Goal: Task Accomplishment & Management: Manage account settings

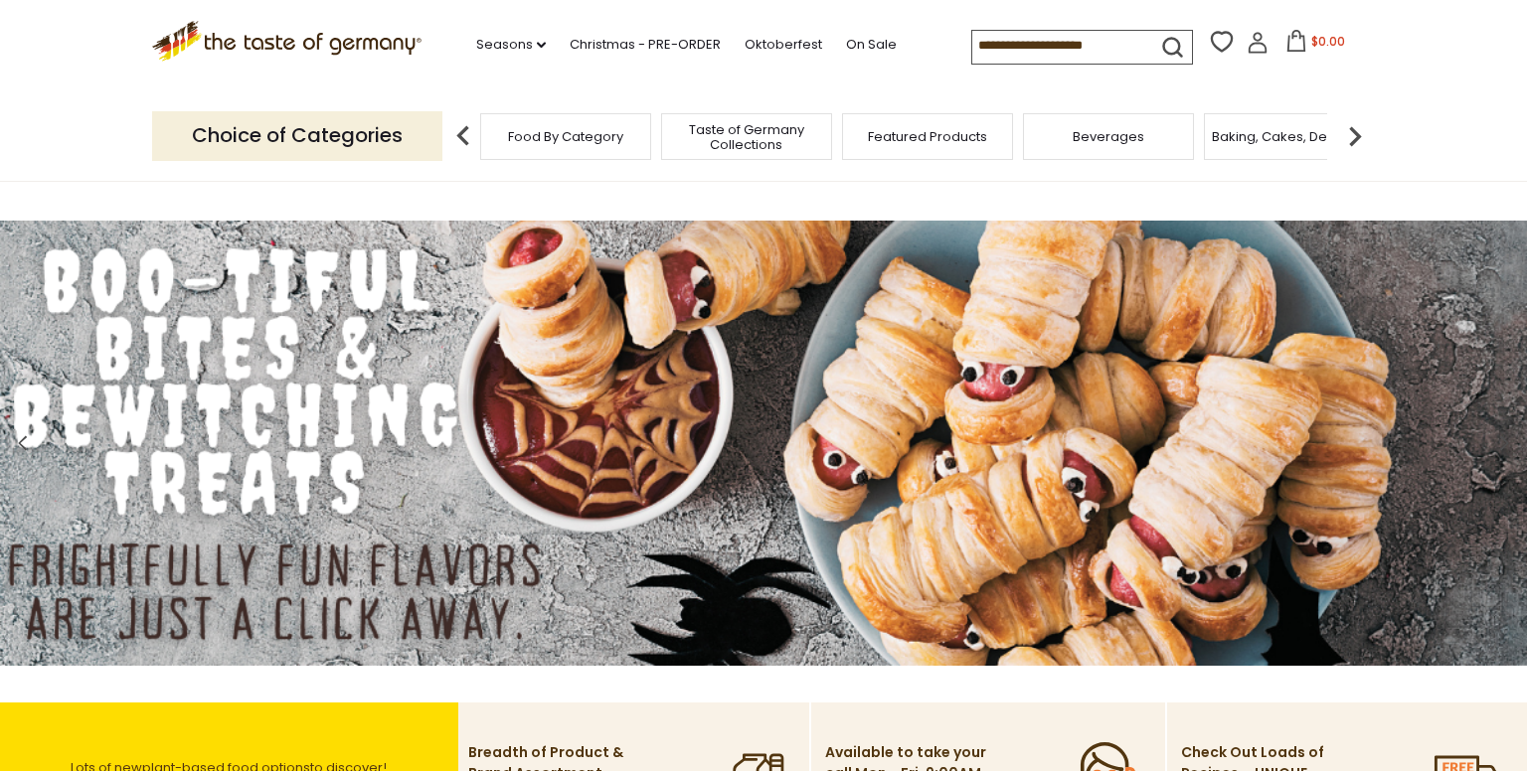
click at [1246, 42] on icon at bounding box center [1257, 43] width 22 height 22
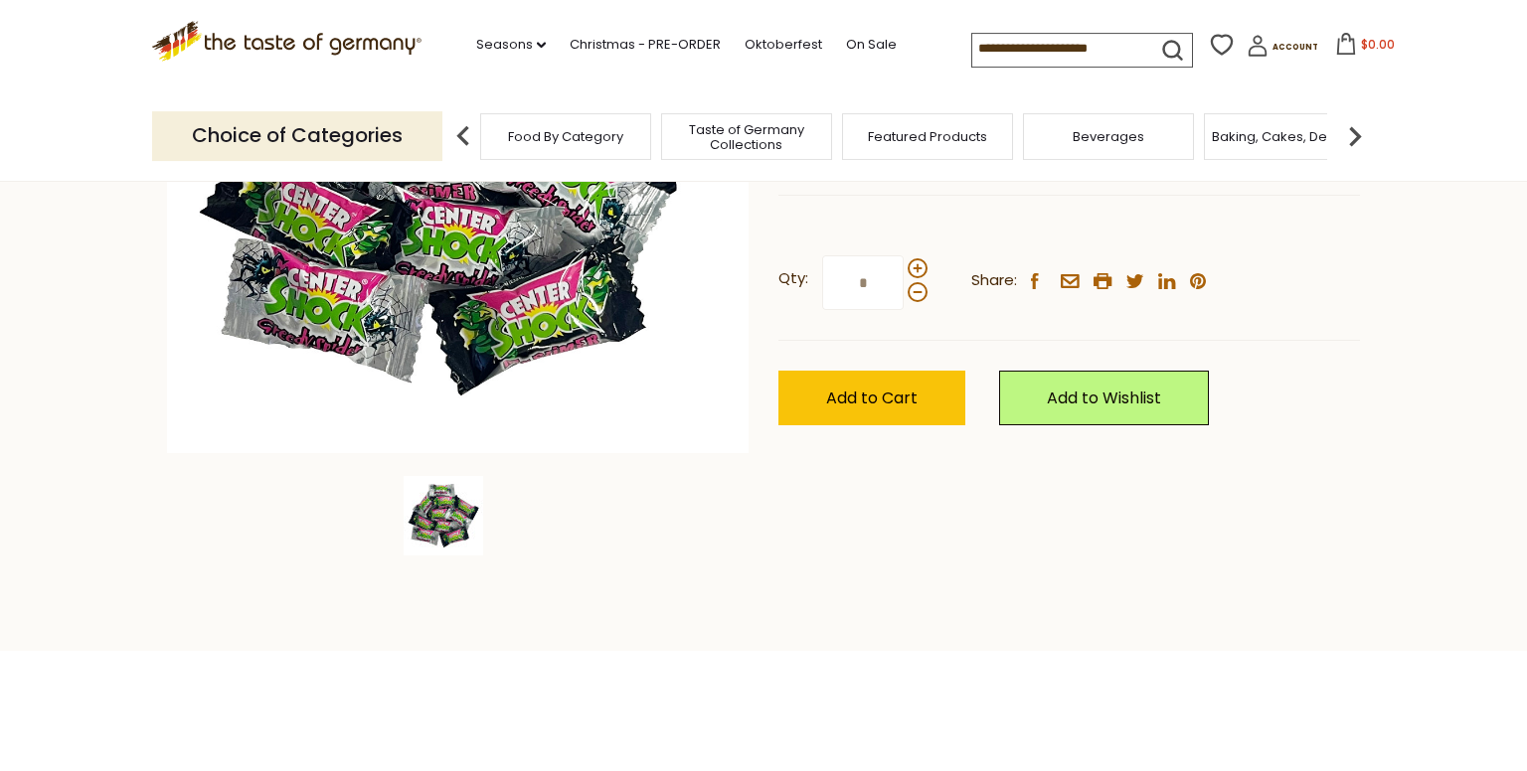
scroll to position [419, 0]
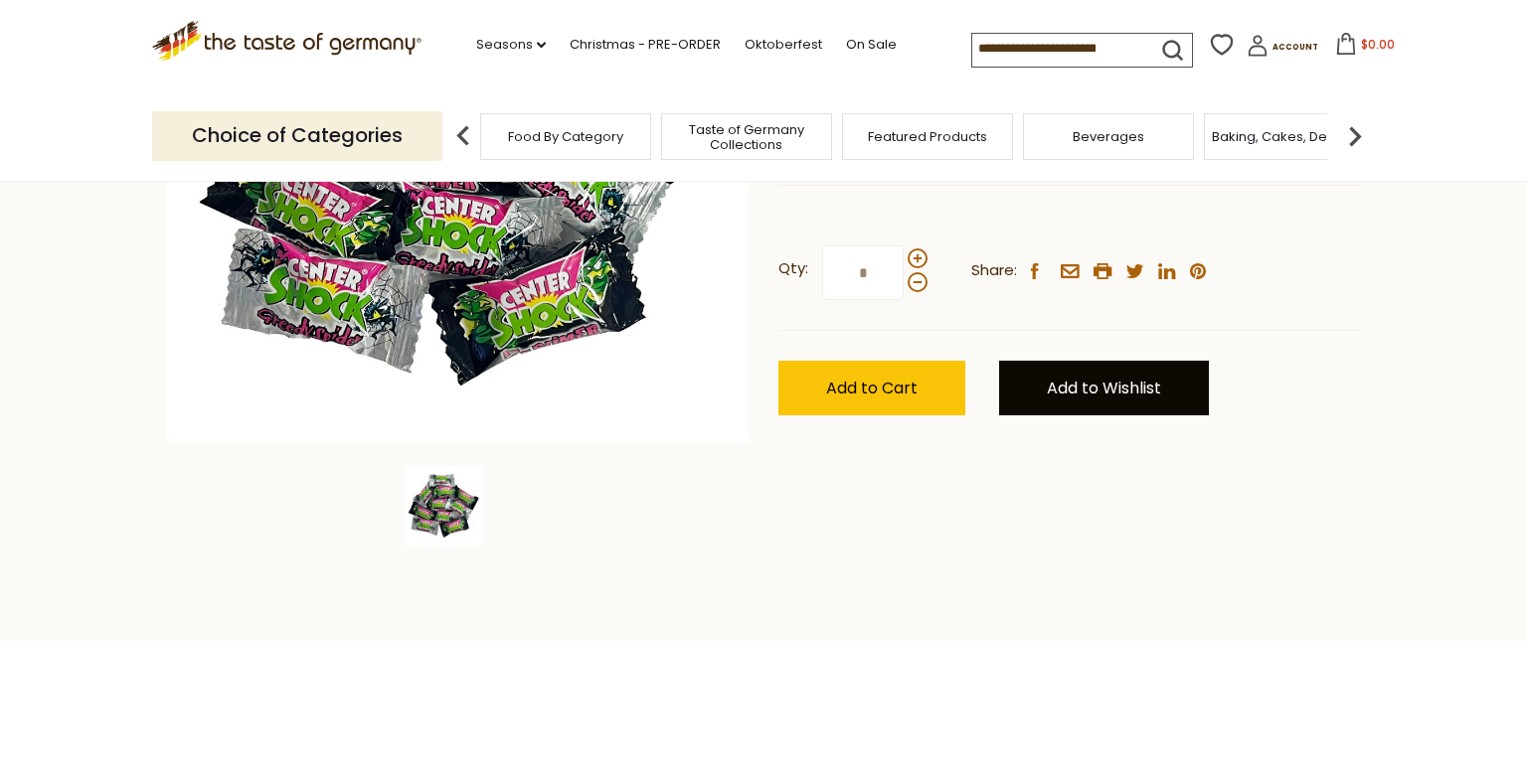
click at [1098, 384] on link "Add to Wishlist" at bounding box center [1104, 388] width 210 height 55
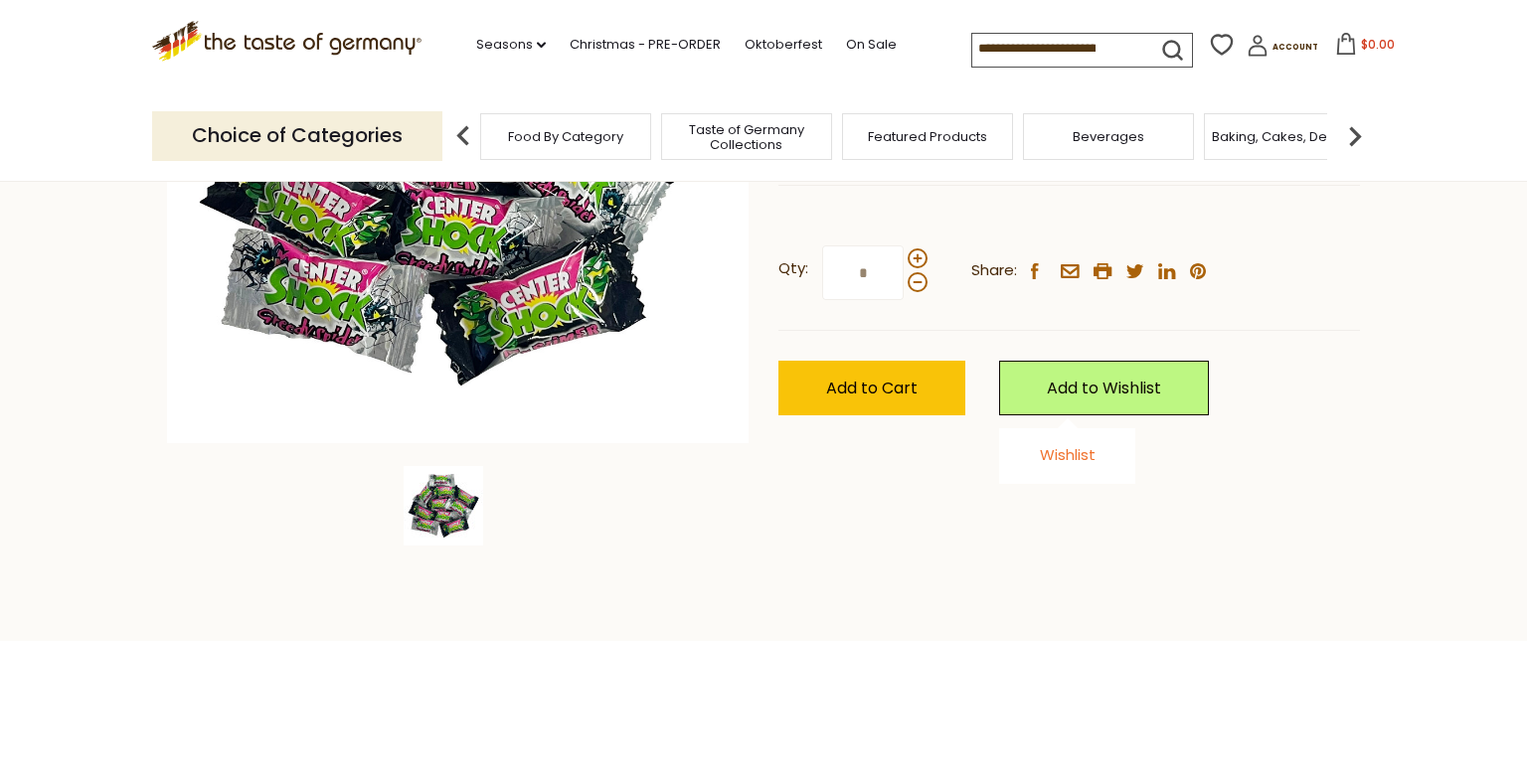
click at [1061, 462] on link "Wishlist" at bounding box center [1068, 454] width 56 height 21
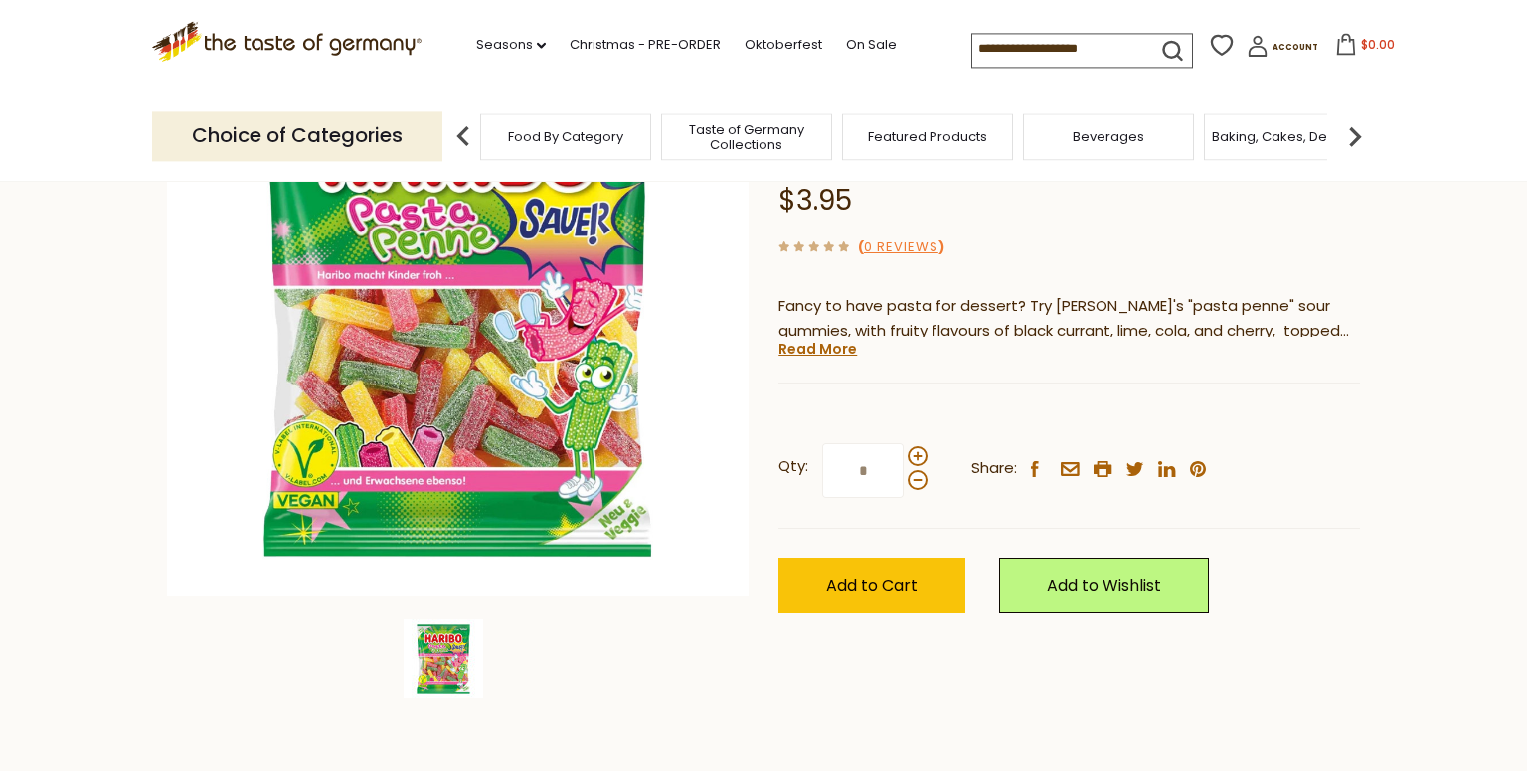
scroll to position [419, 0]
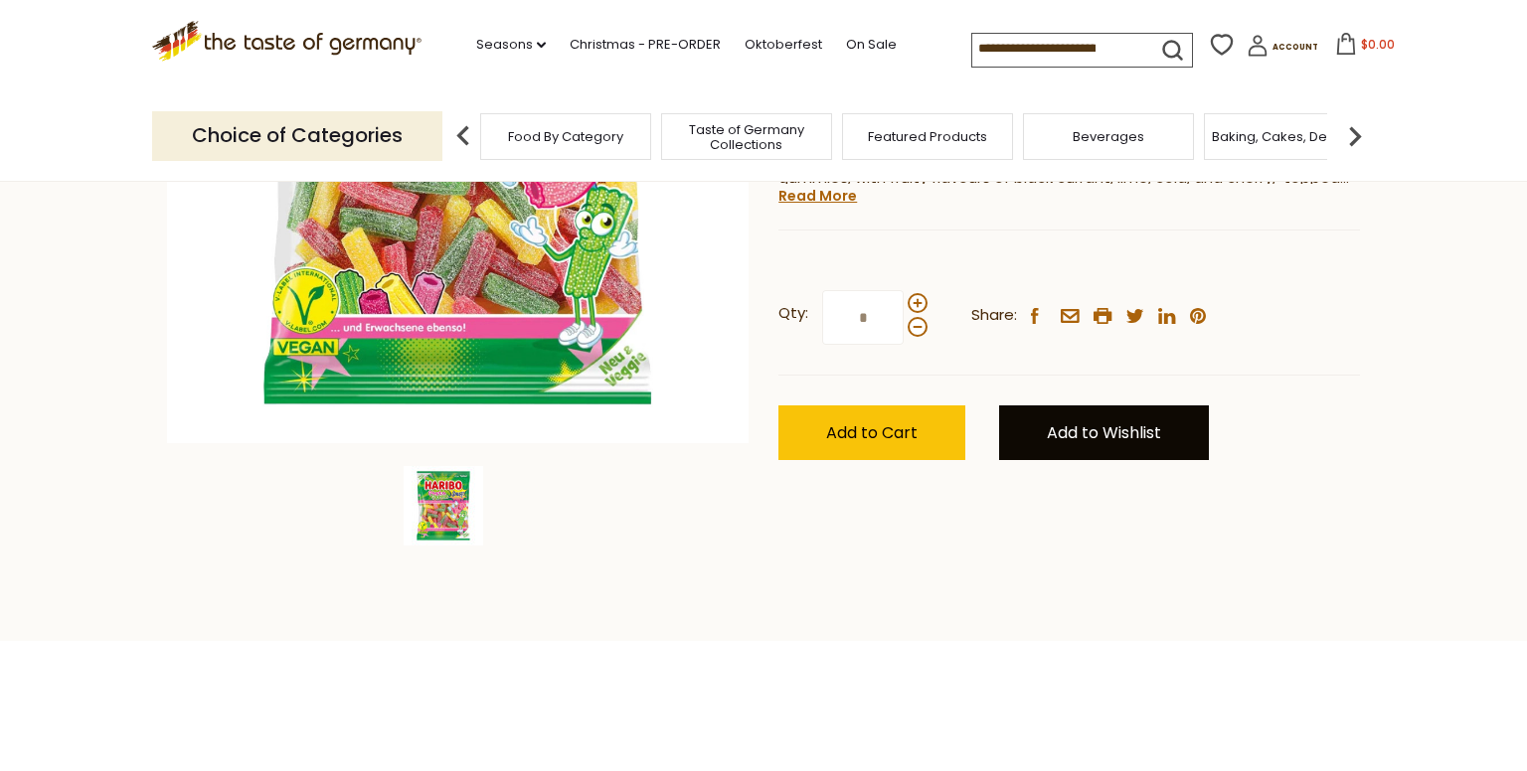
click at [1107, 415] on link "Add to Wishlist" at bounding box center [1104, 433] width 210 height 55
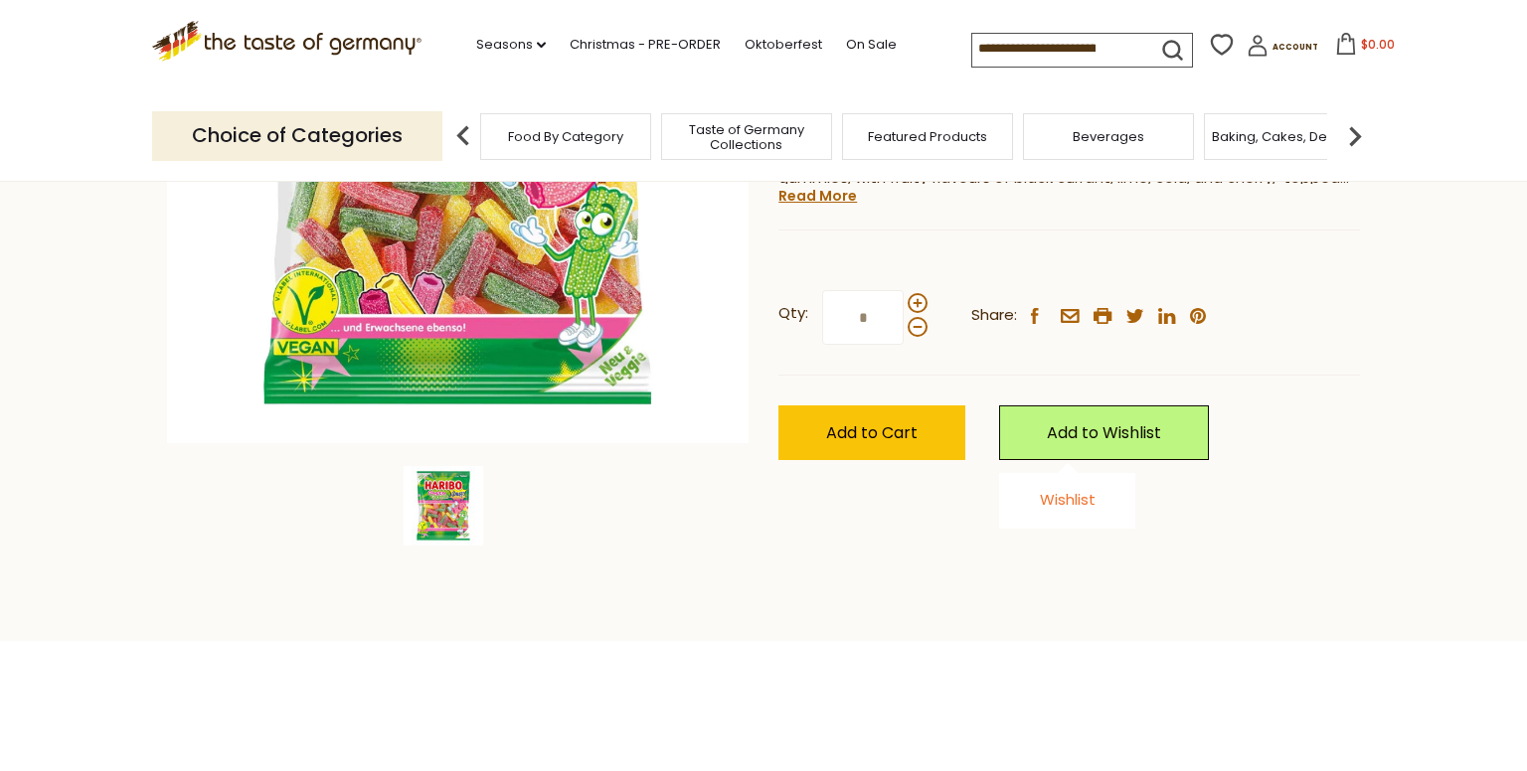
click at [1067, 498] on link "Wishlist" at bounding box center [1068, 499] width 56 height 21
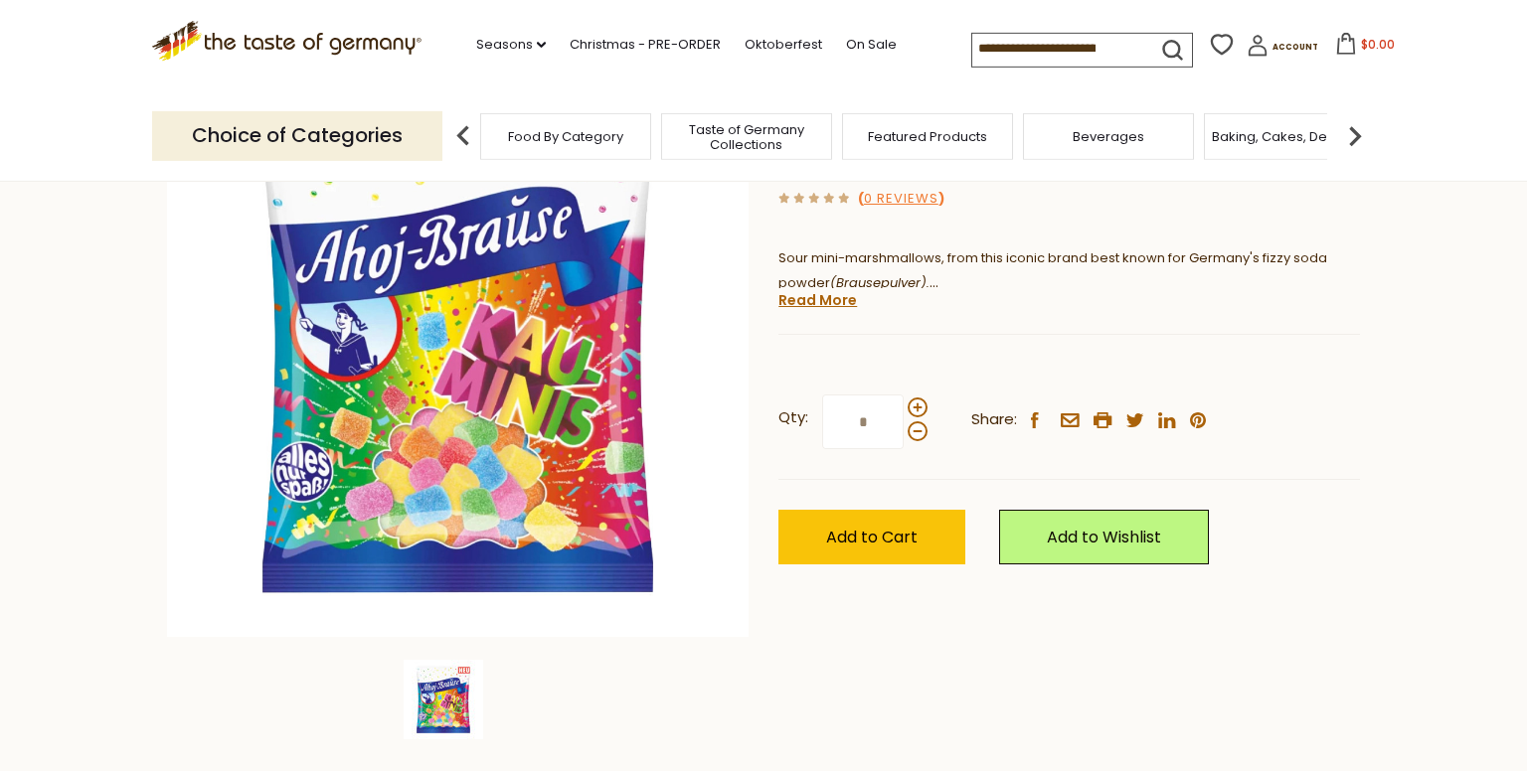
scroll to position [314, 0]
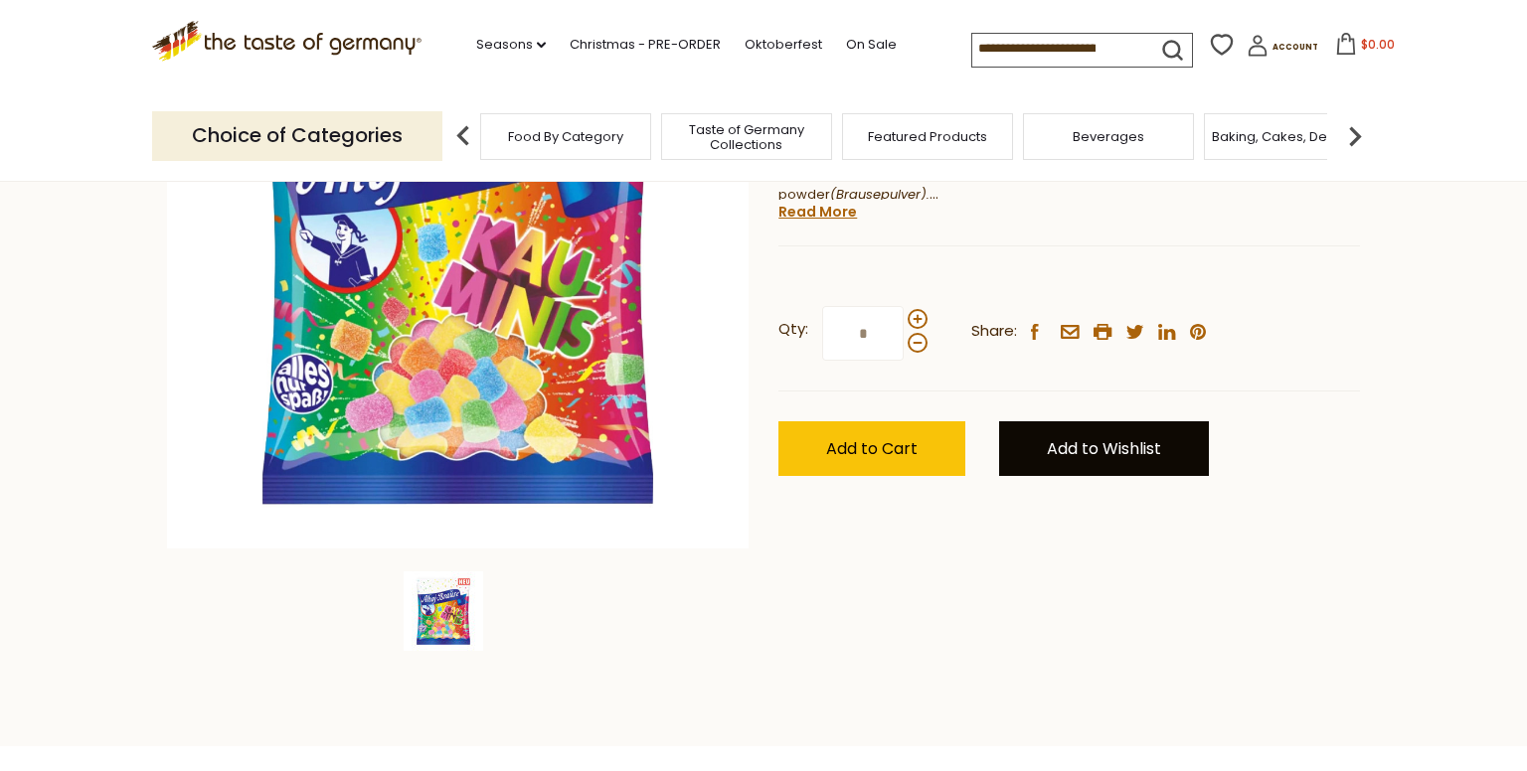
click at [1087, 473] on link "Add to Wishlist" at bounding box center [1104, 448] width 210 height 55
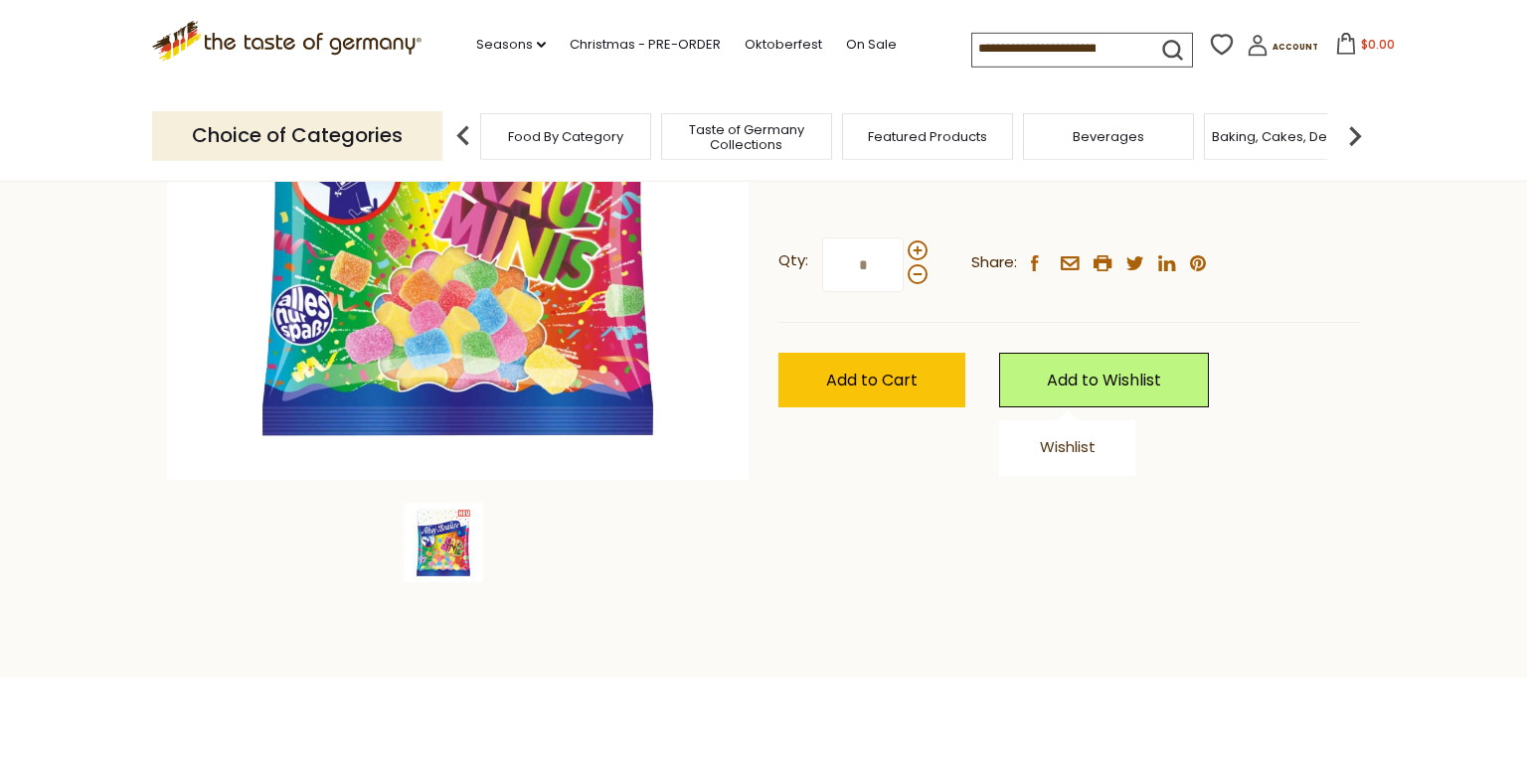
scroll to position [419, 0]
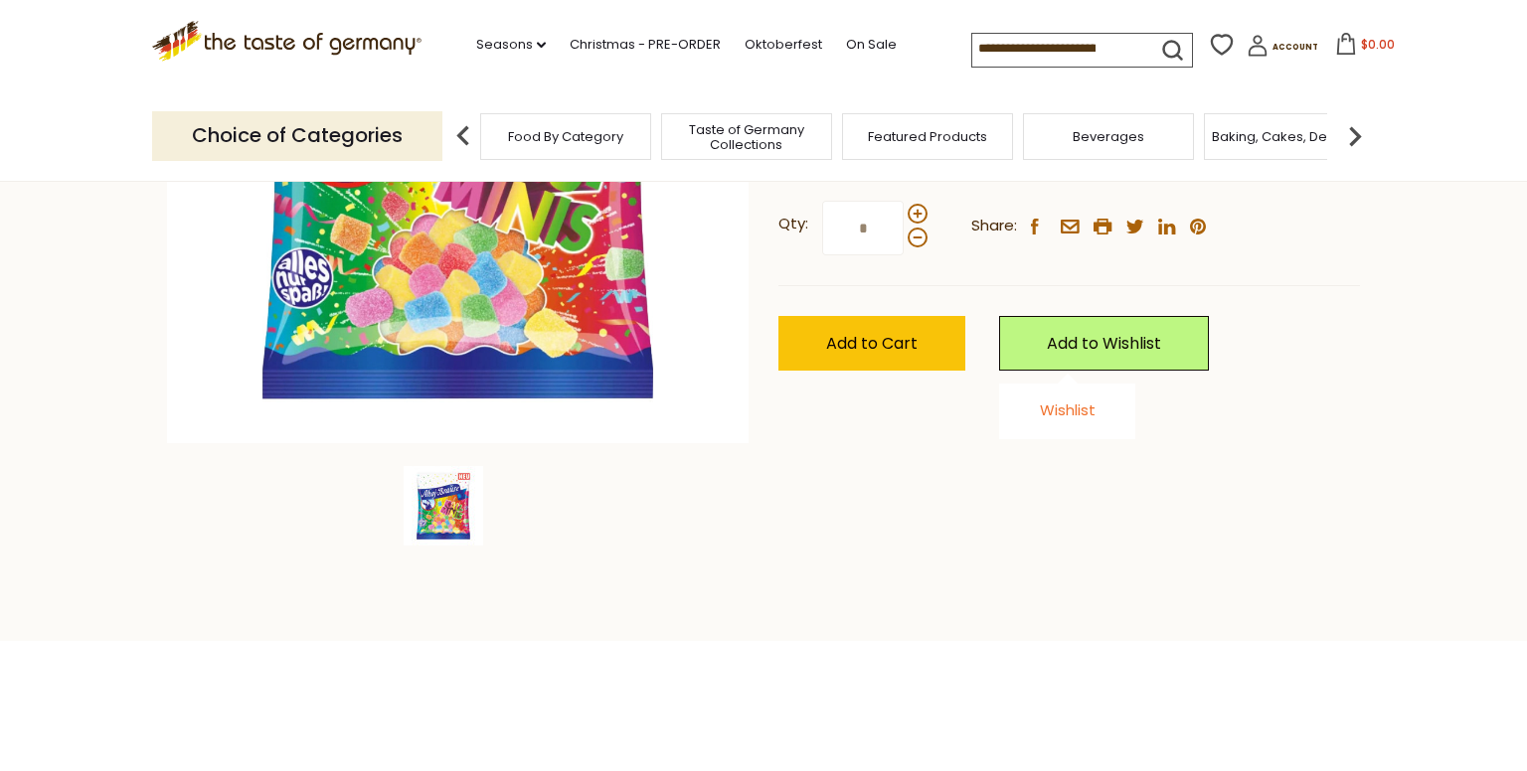
click at [1079, 411] on link "Wishlist" at bounding box center [1068, 410] width 56 height 21
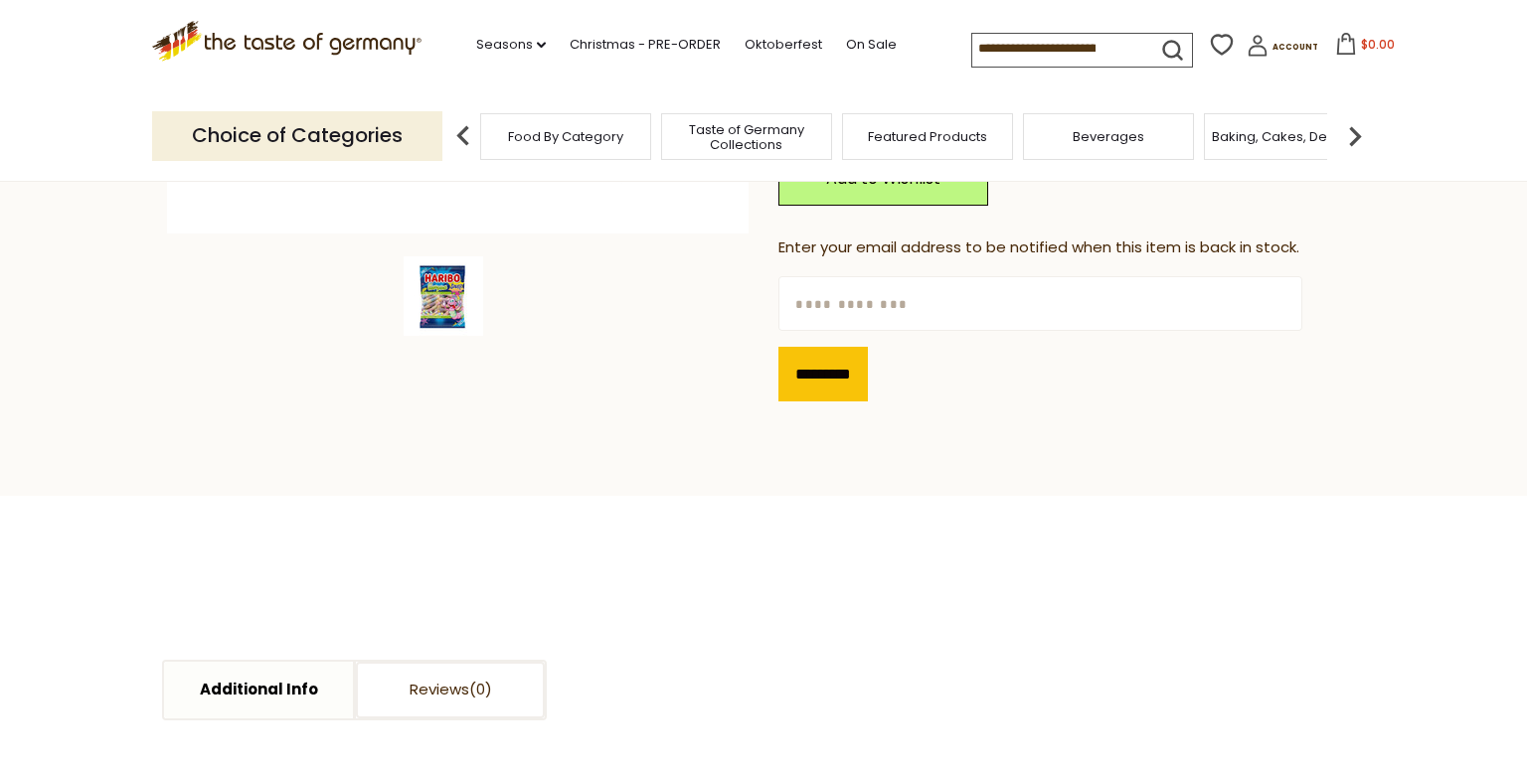
scroll to position [525, 0]
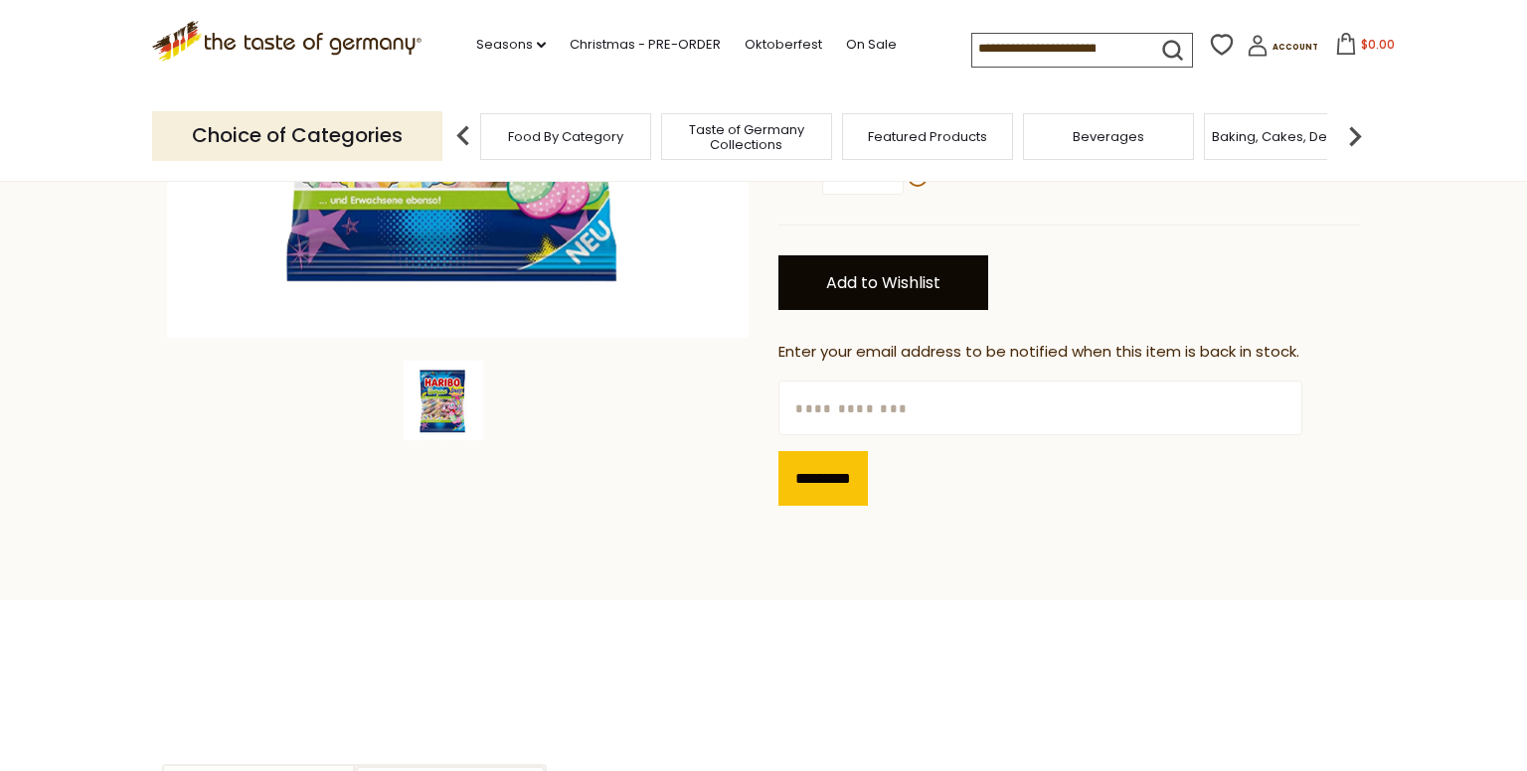
click at [916, 282] on link "Add to Wishlist" at bounding box center [883, 282] width 210 height 55
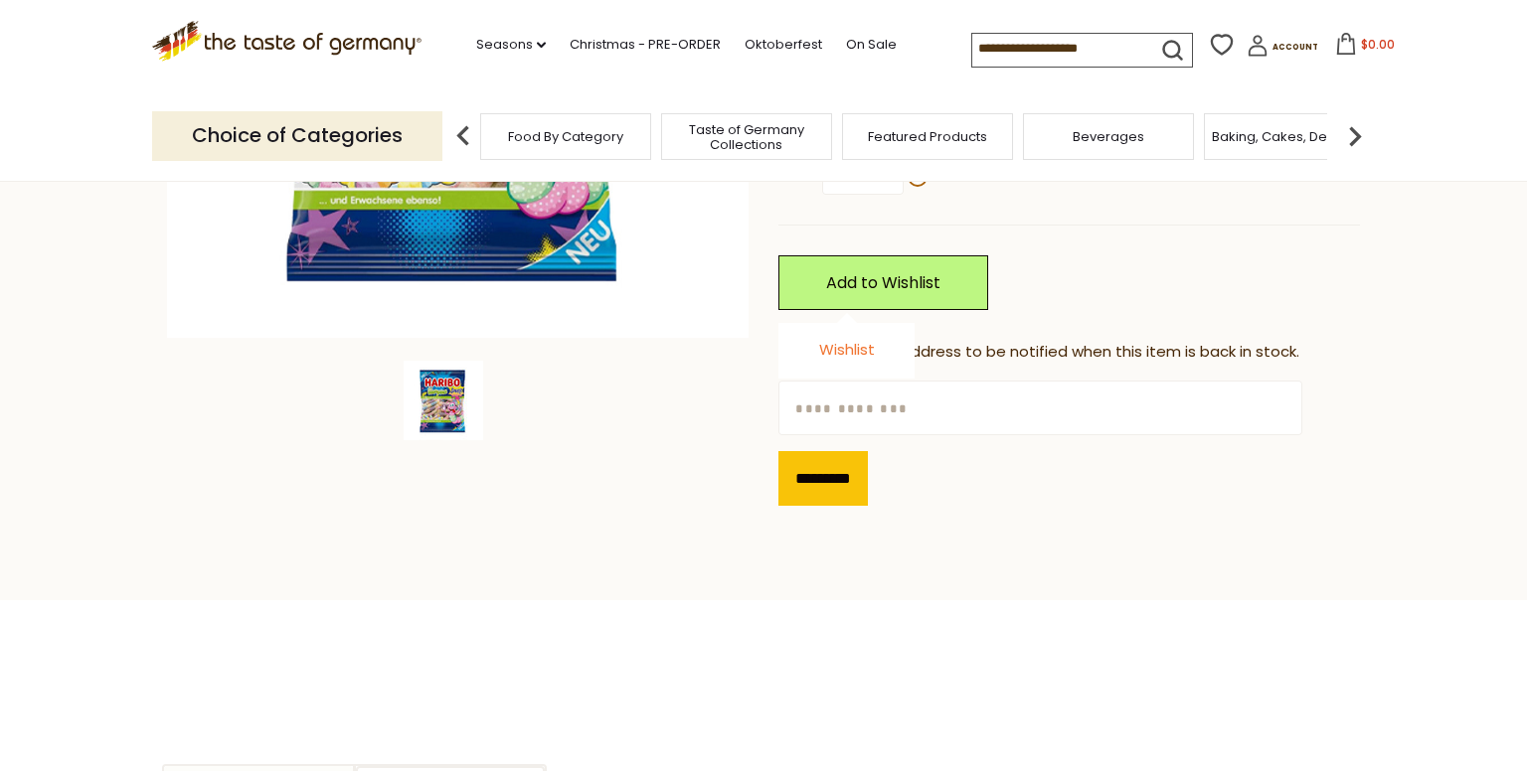
click at [861, 346] on link "Wishlist" at bounding box center [847, 349] width 56 height 21
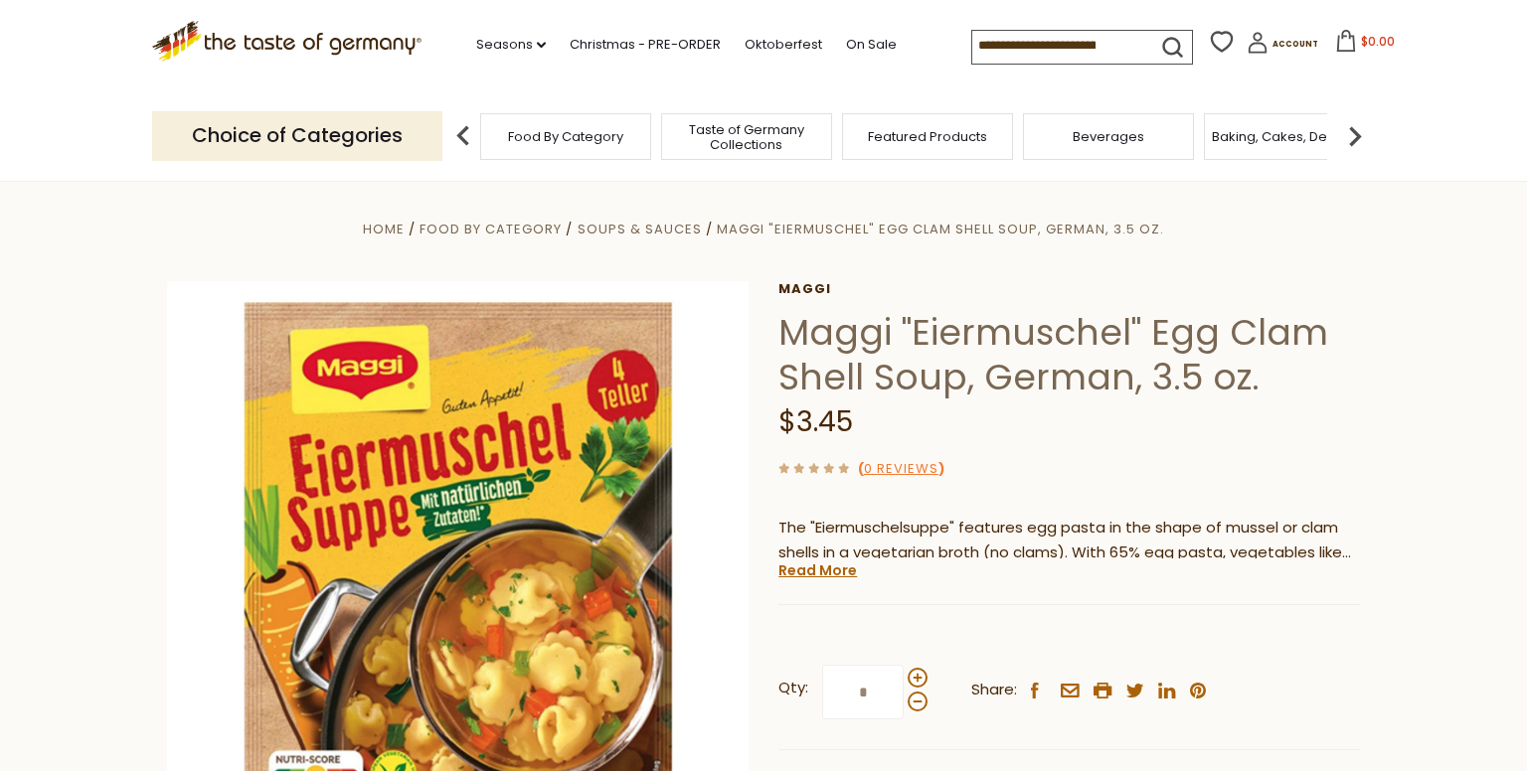
scroll to position [314, 0]
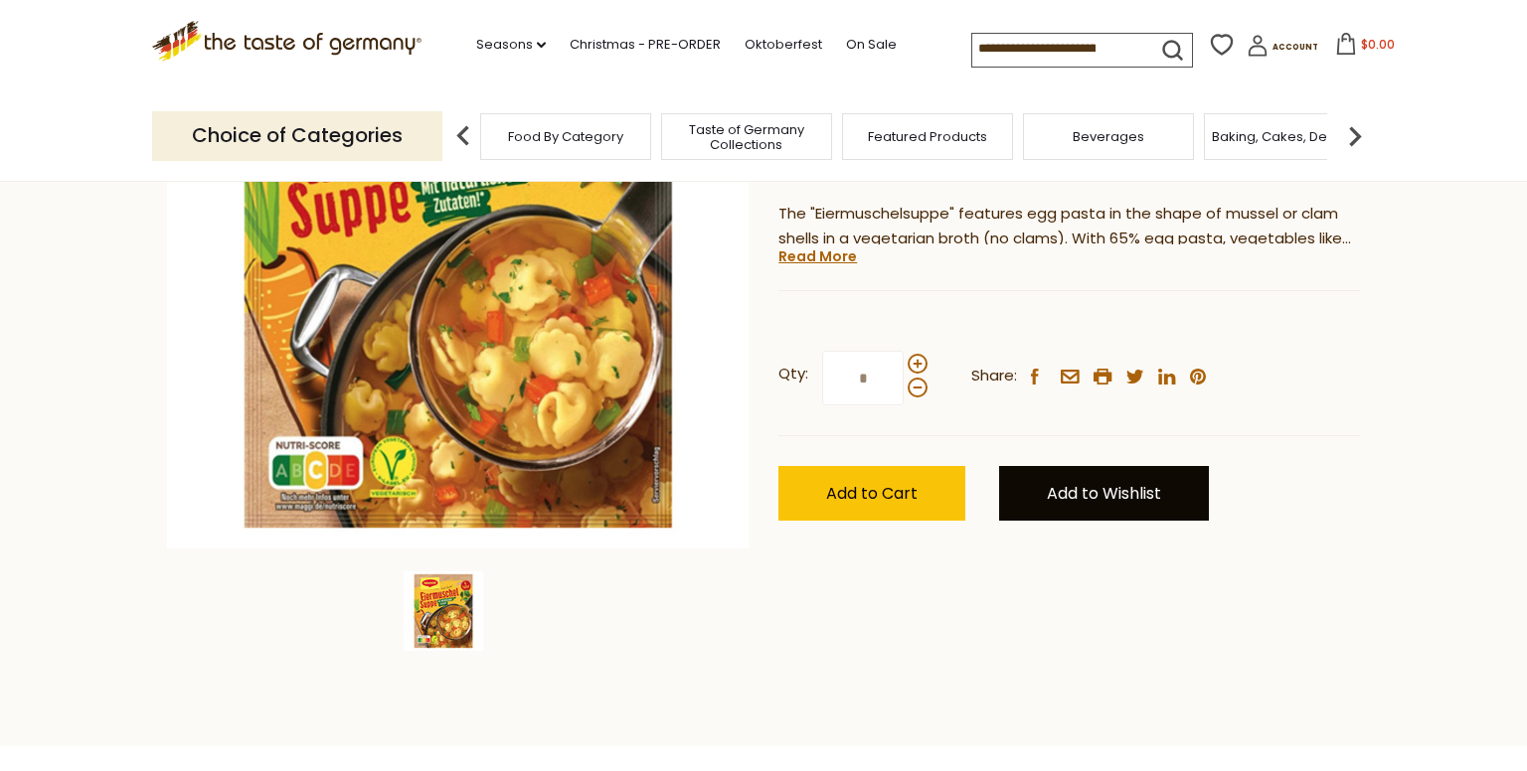
click at [1102, 483] on link "Add to Wishlist" at bounding box center [1104, 493] width 210 height 55
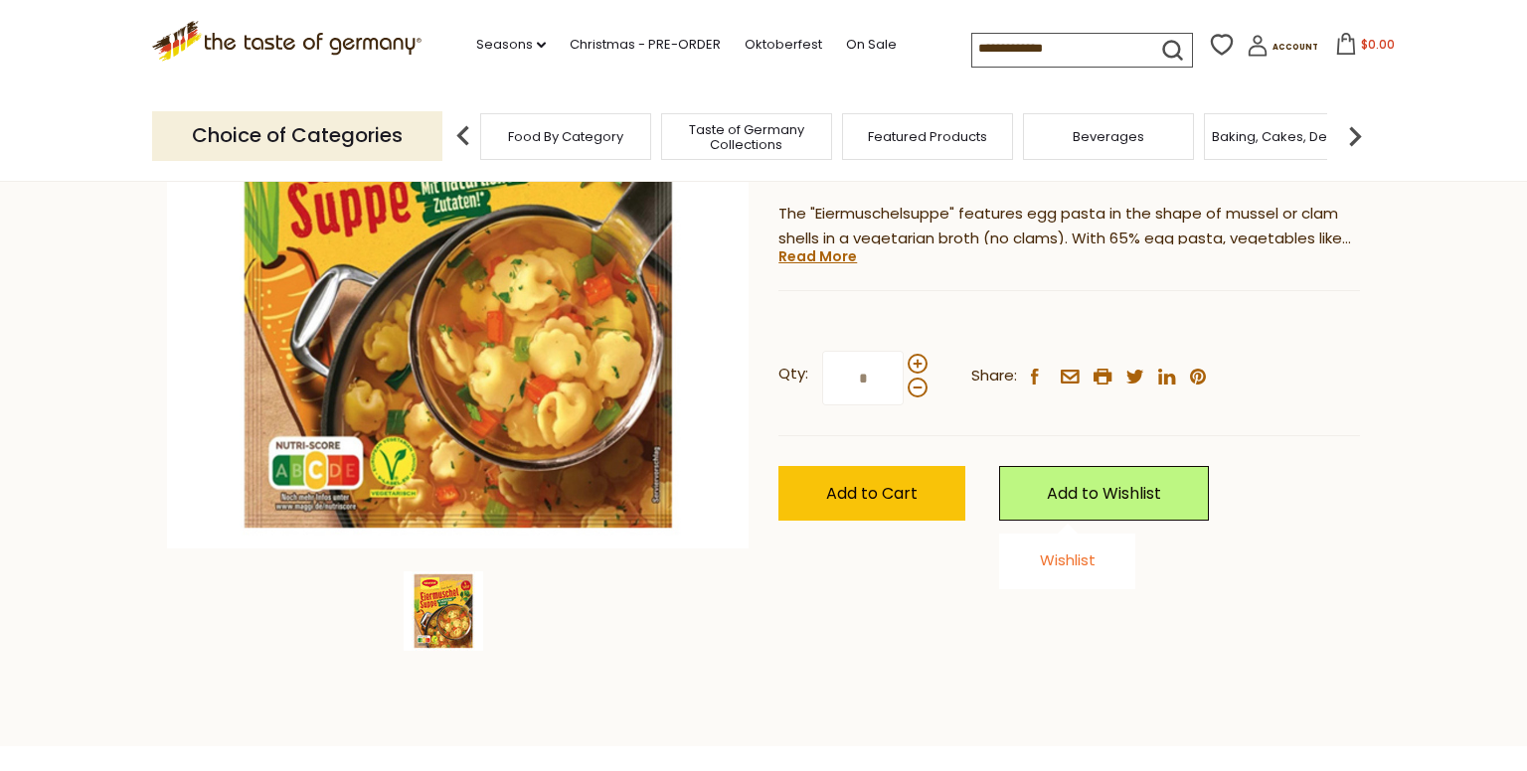
click at [1085, 564] on link "Wishlist" at bounding box center [1068, 560] width 56 height 21
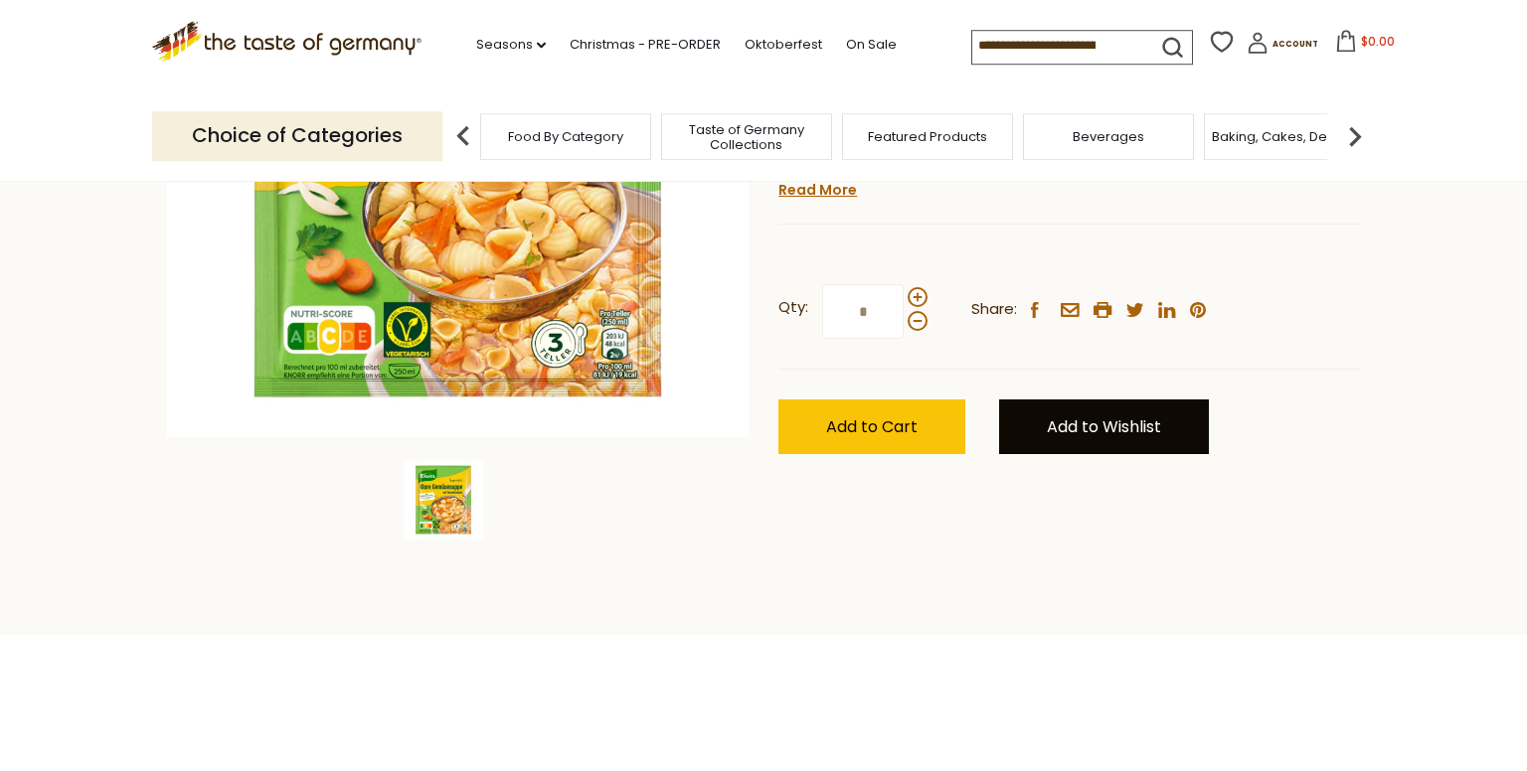
scroll to position [525, 0]
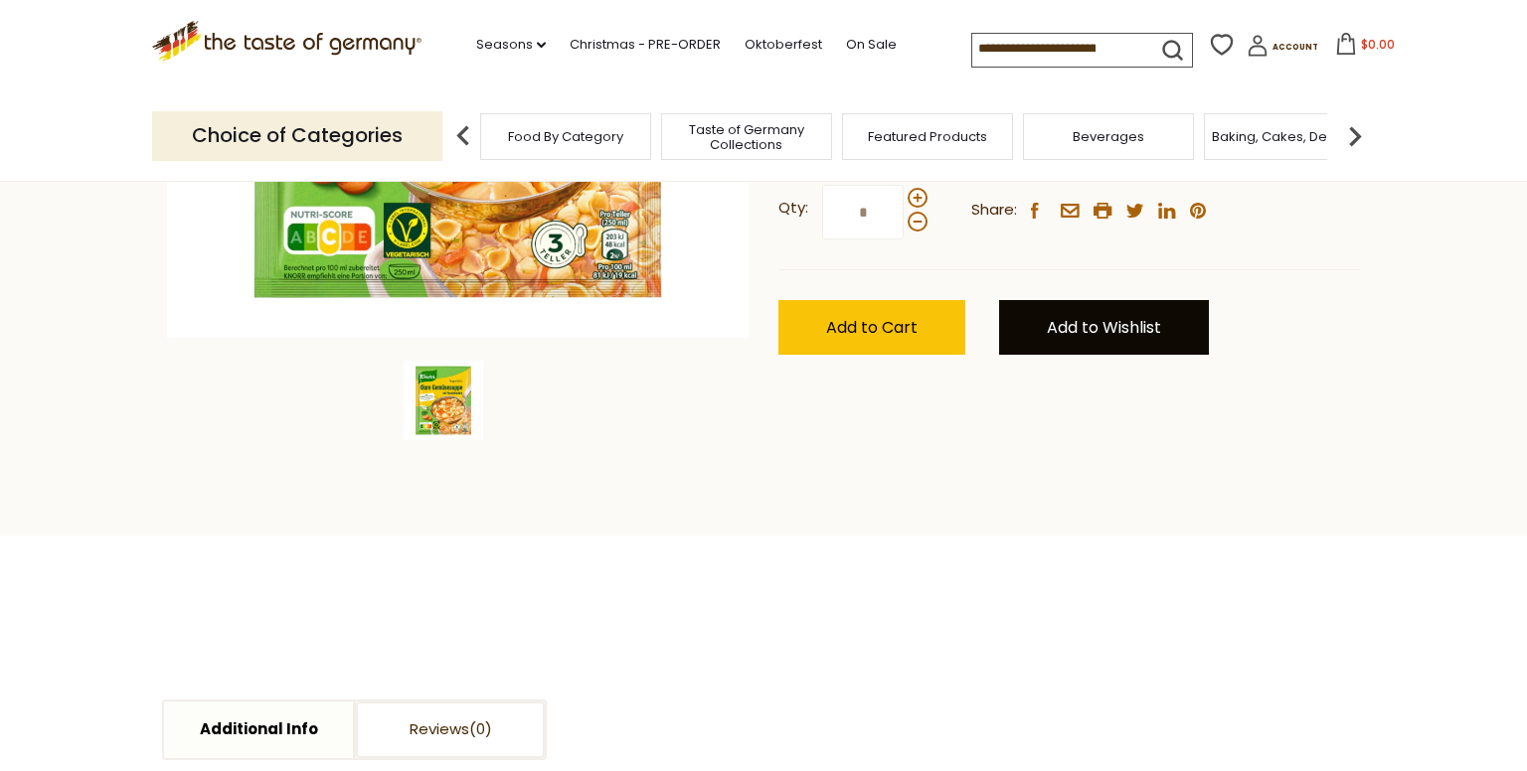
click at [1056, 312] on link "Add to Wishlist" at bounding box center [1104, 327] width 210 height 55
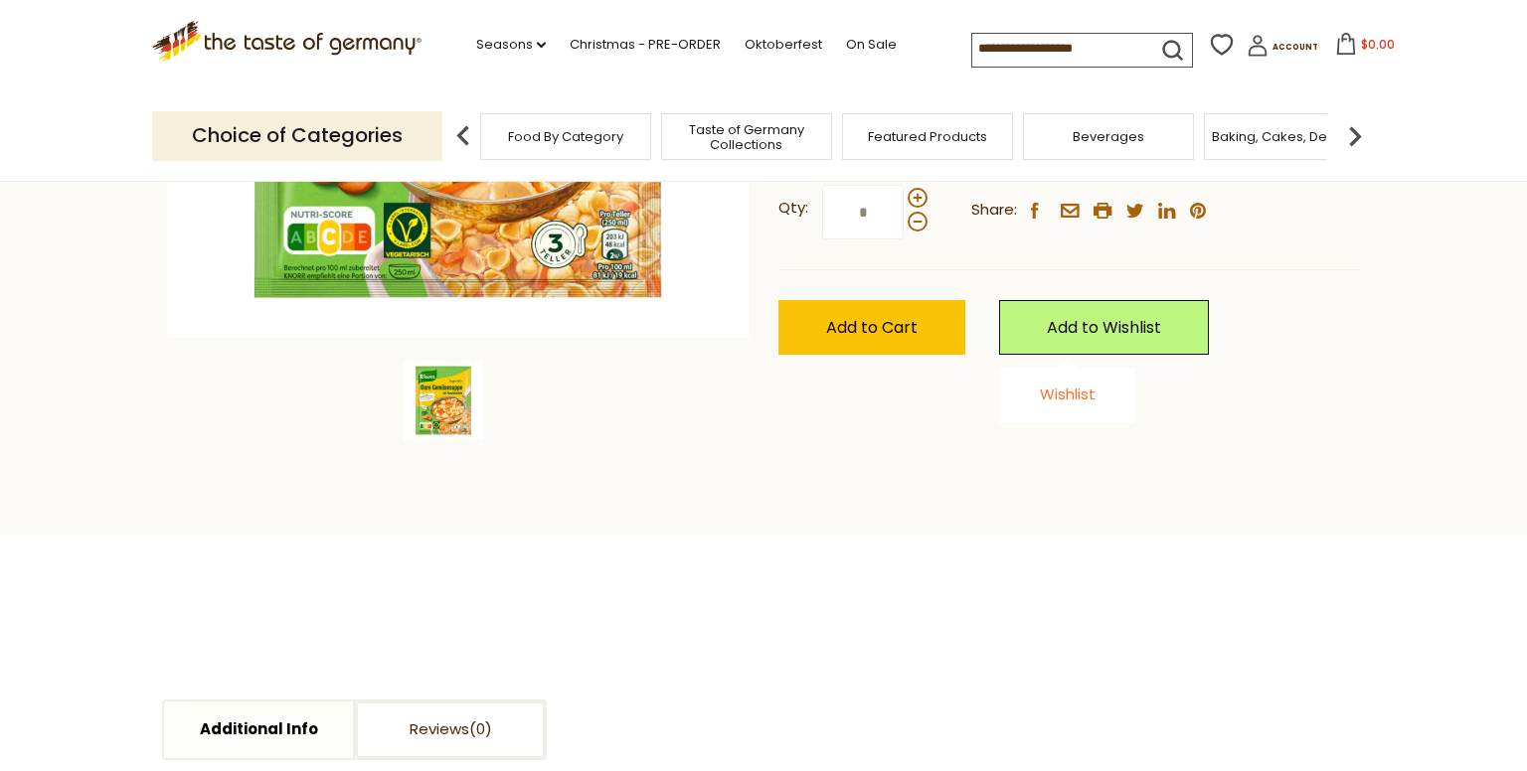
click at [1079, 397] on link "Wishlist" at bounding box center [1068, 394] width 56 height 21
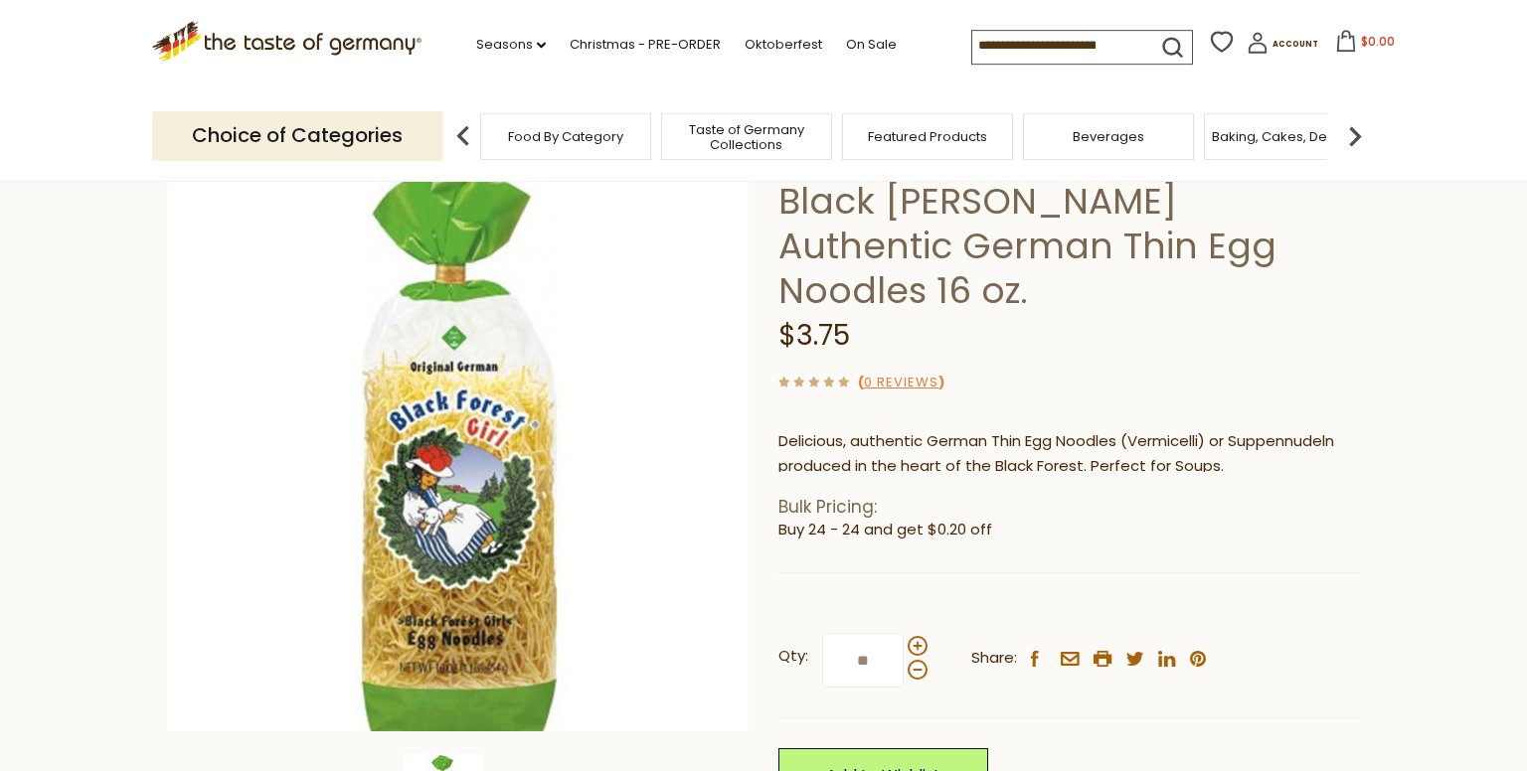
scroll to position [419, 0]
